Goal: Task Accomplishment & Management: Use online tool/utility

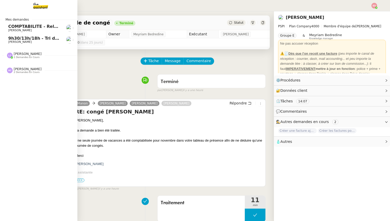
click at [28, 28] on span "COMPTABILITE - Relances factures impayées - [DATE]" at bounding box center [70, 26] width 124 height 5
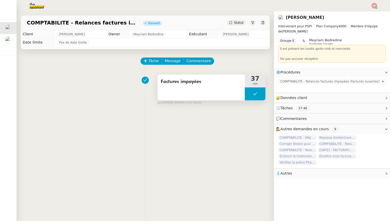
click at [250, 94] on button at bounding box center [255, 94] width 21 height 13
click at [250, 94] on icon at bounding box center [250, 93] width 2 height 3
click at [375, 95] on link "Modifier" at bounding box center [372, 98] width 15 height 6
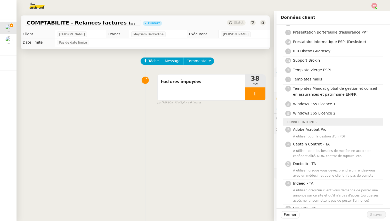
scroll to position [281, 0]
click at [319, 115] on span "Windows 365 Licence 2" at bounding box center [314, 114] width 43 height 4
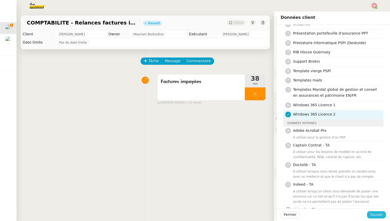
click at [378, 215] on span "Sauver" at bounding box center [376, 215] width 13 height 6
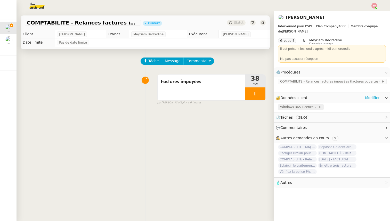
click at [313, 105] on span "Windows 365 Licence 2" at bounding box center [299, 107] width 38 height 5
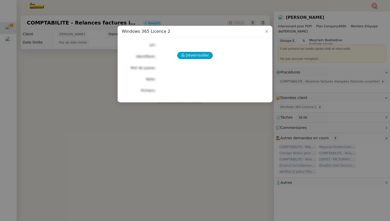
click at [202, 59] on div "Déverrouiller Url Identifiant Mot de passe Note Fichiers Upload" at bounding box center [195, 68] width 147 height 53
click at [201, 58] on span "Déverrouiller" at bounding box center [197, 55] width 23 height 6
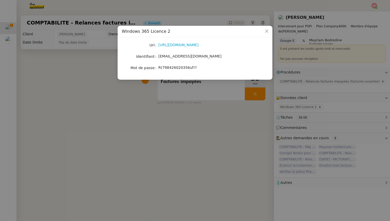
click at [176, 68] on span "R(798426020356uf!?" at bounding box center [177, 68] width 38 height 4
copy span "R(798426020356uf!?"
click at [268, 30] on icon "Close" at bounding box center [267, 31] width 4 height 4
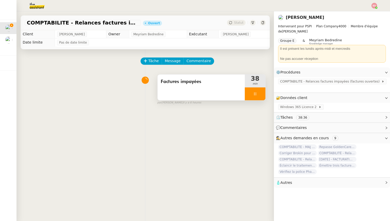
click at [261, 92] on div at bounding box center [255, 94] width 21 height 13
click at [261, 92] on icon at bounding box center [260, 94] width 4 height 4
